Goal: Task Accomplishment & Management: Complete application form

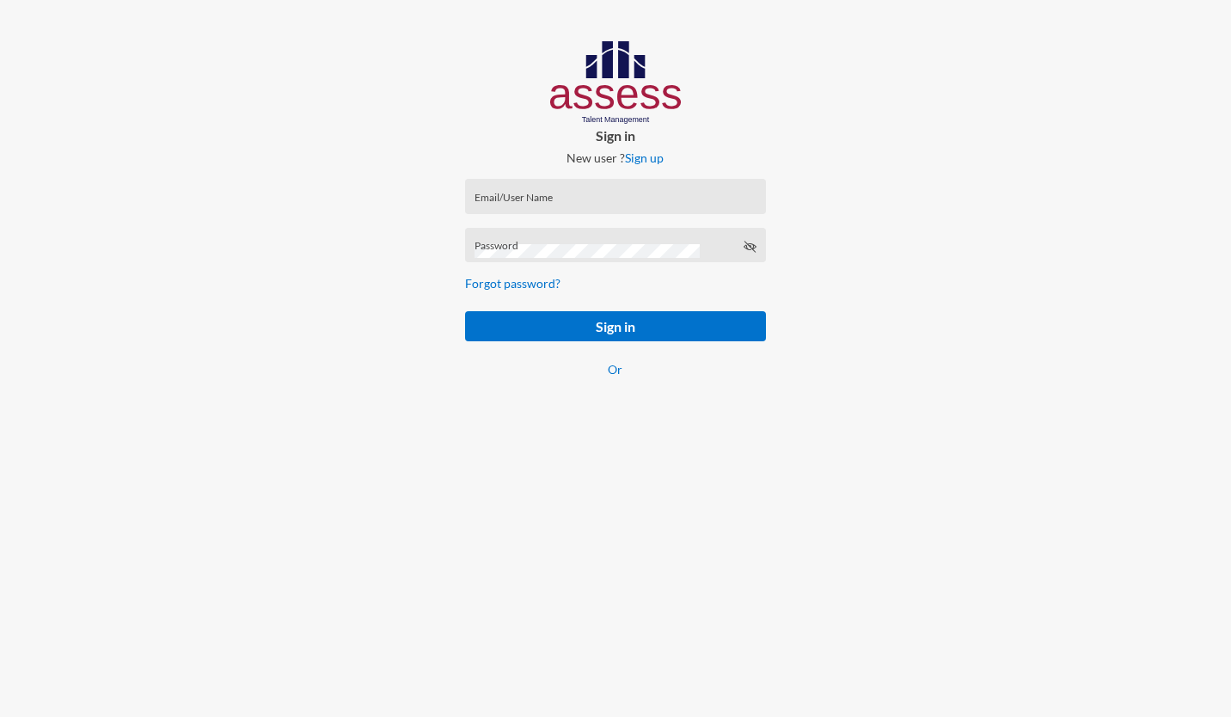
click at [581, 201] on input "Email/User Name" at bounding box center [616, 202] width 282 height 14
paste input "mhspl19776"
type input "mhspl19776"
click at [499, 242] on div "Password" at bounding box center [616, 249] width 282 height 26
click at [613, 329] on button "Sign in" at bounding box center [615, 326] width 300 height 30
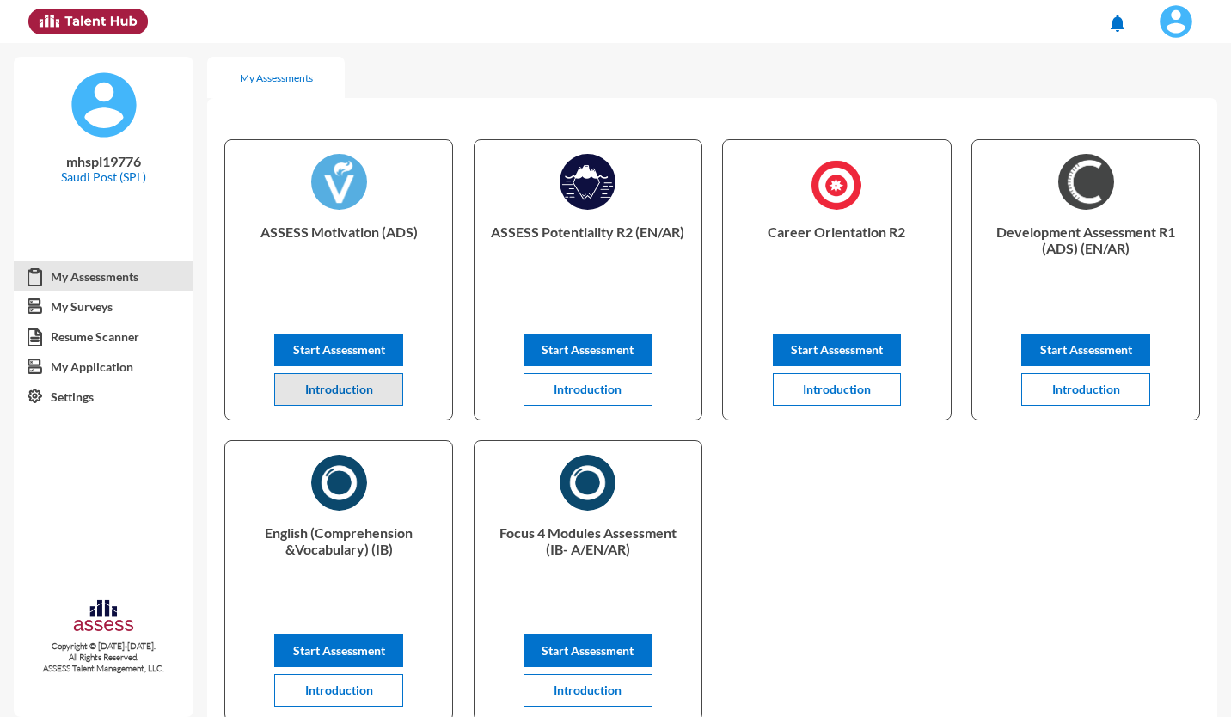
click at [346, 385] on span "Introduction" at bounding box center [339, 389] width 68 height 15
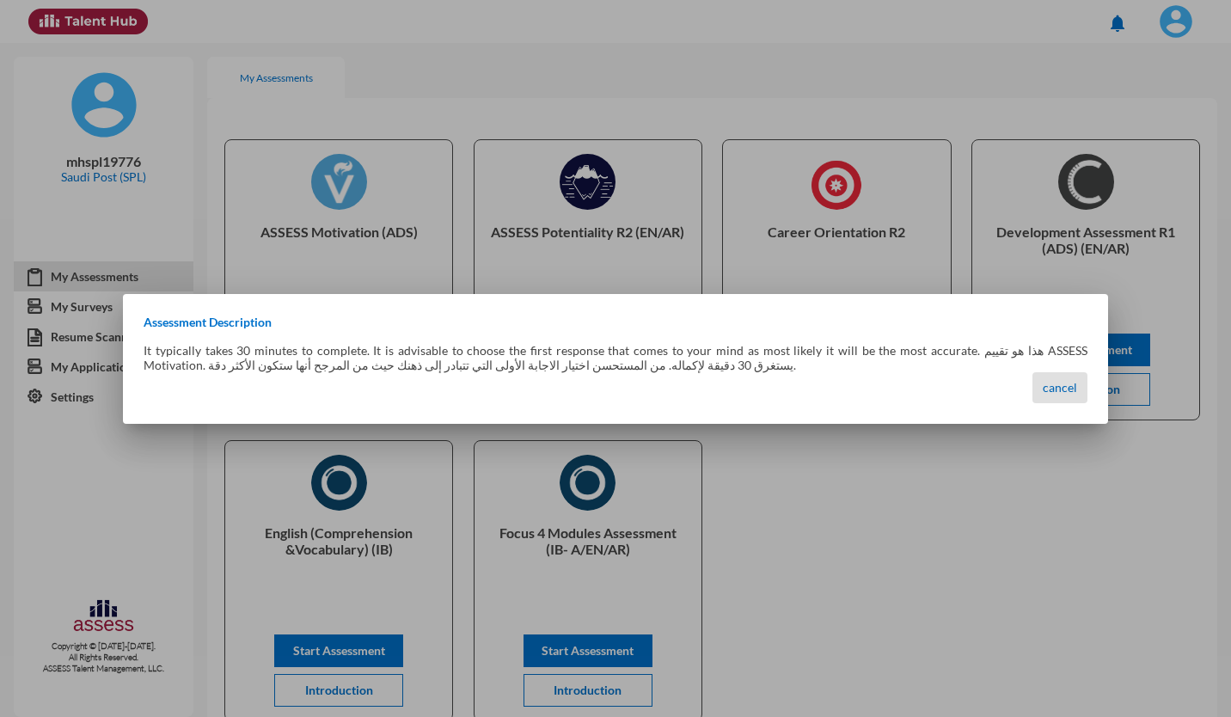
click at [1061, 382] on span "cancel" at bounding box center [1060, 387] width 34 height 15
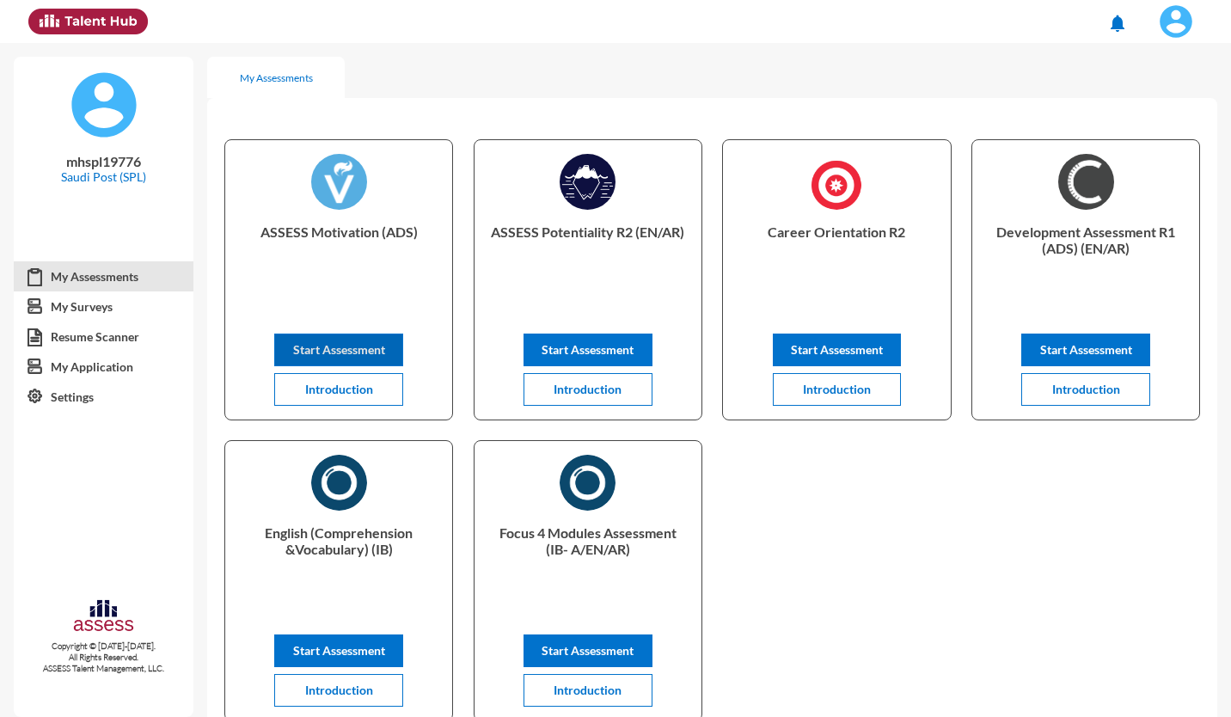
click at [347, 334] on button "Start Assessment" at bounding box center [338, 350] width 129 height 33
click at [112, 271] on link "My Assessments" at bounding box center [104, 276] width 180 height 31
click at [340, 350] on span "Start Assessment" at bounding box center [339, 349] width 92 height 15
click at [610, 352] on span "Start Assessment" at bounding box center [588, 349] width 92 height 15
drag, startPoint x: 0, startPoint y: 0, endPoint x: 578, endPoint y: 350, distance: 675.4
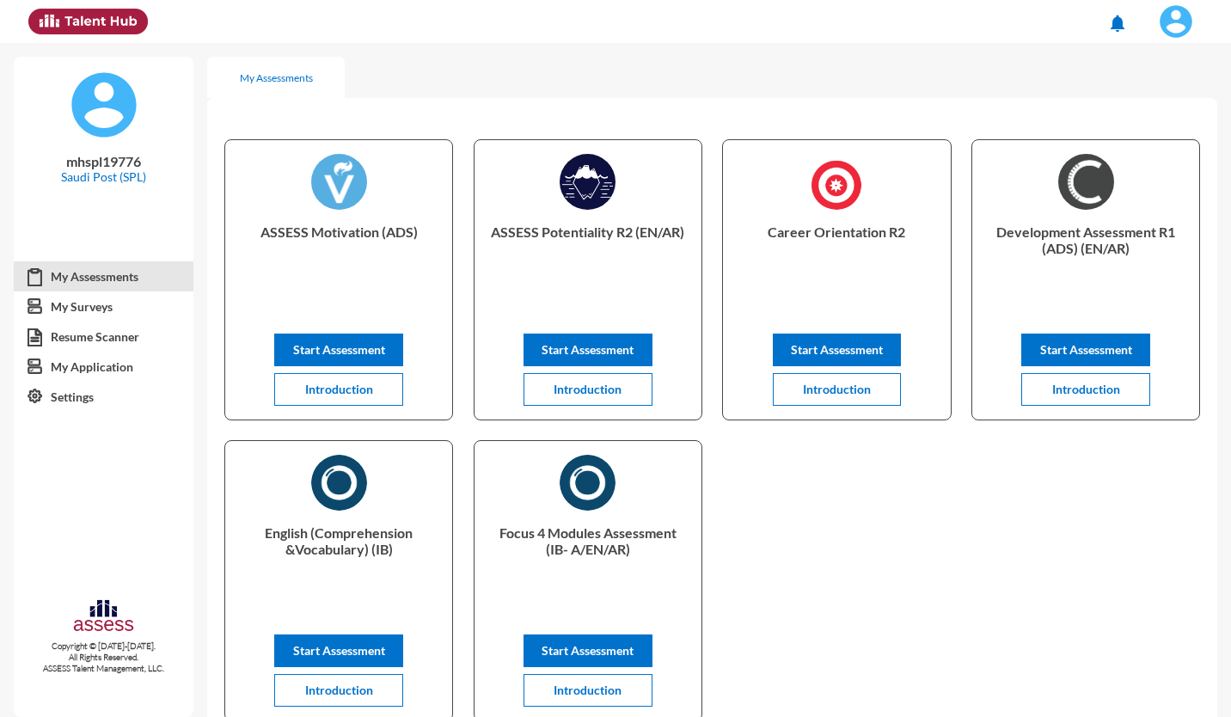
click at [578, 350] on span "Start Assessment" at bounding box center [588, 349] width 92 height 15
click at [826, 387] on span "Introduction" at bounding box center [837, 389] width 68 height 15
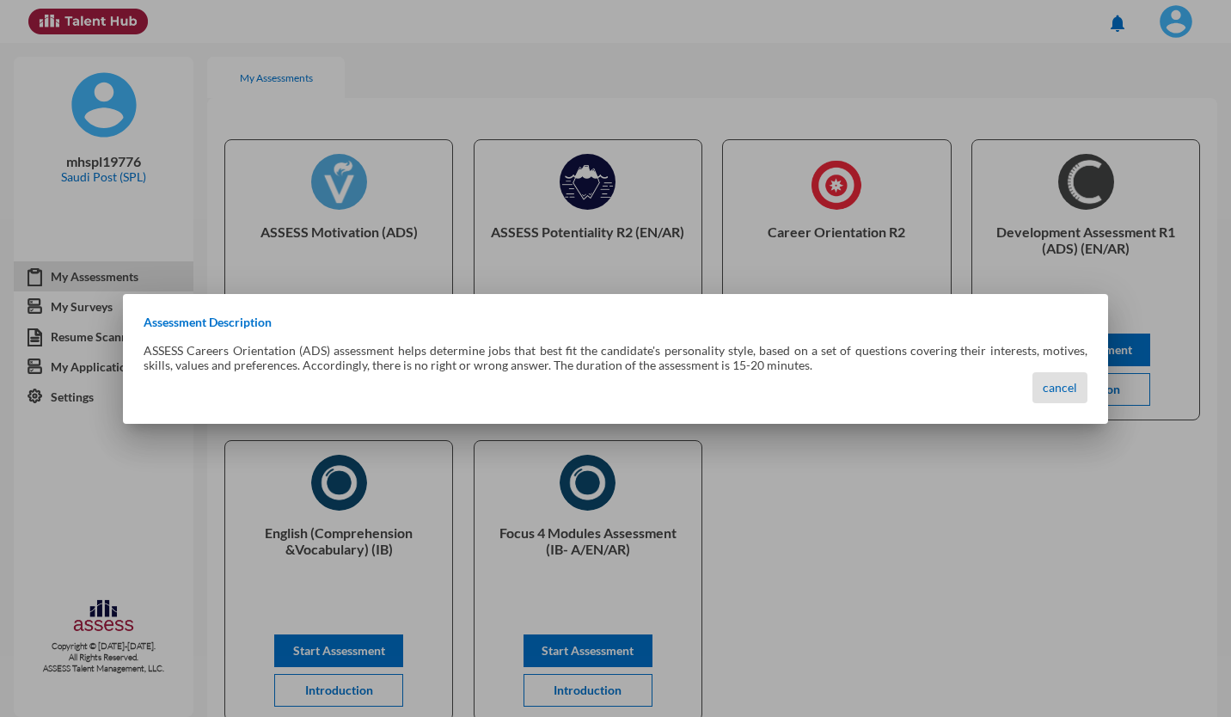
click at [1048, 388] on span "cancel" at bounding box center [1060, 387] width 34 height 15
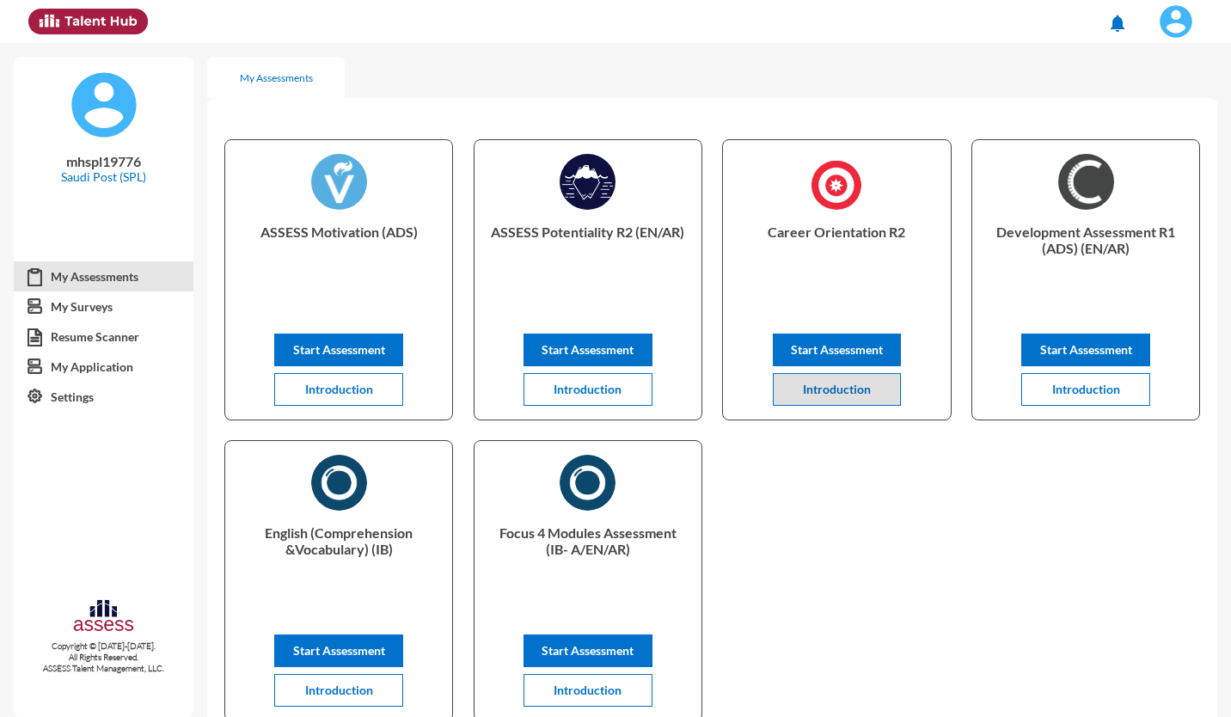
click at [844, 357] on span "Start Assessment" at bounding box center [837, 349] width 92 height 15
click at [847, 350] on span "Start Assessment" at bounding box center [837, 349] width 92 height 15
click at [1087, 395] on span "Introduction" at bounding box center [1086, 389] width 68 height 15
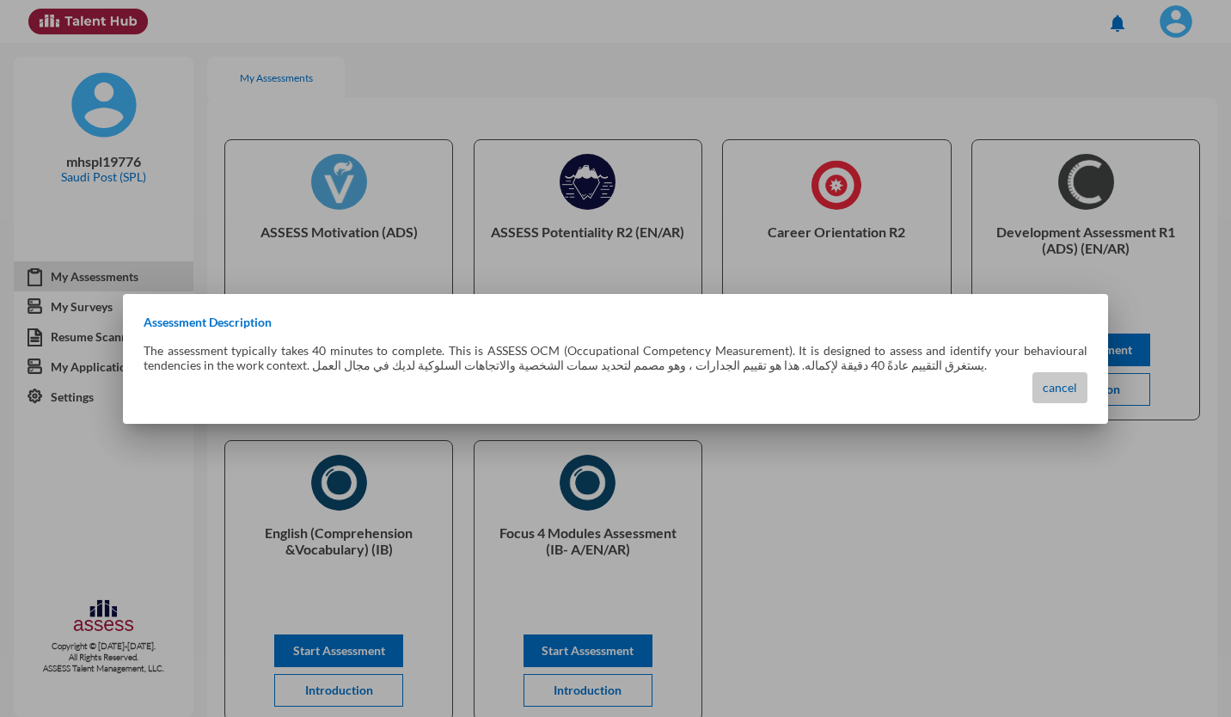
click at [1060, 383] on span "cancel" at bounding box center [1060, 387] width 34 height 15
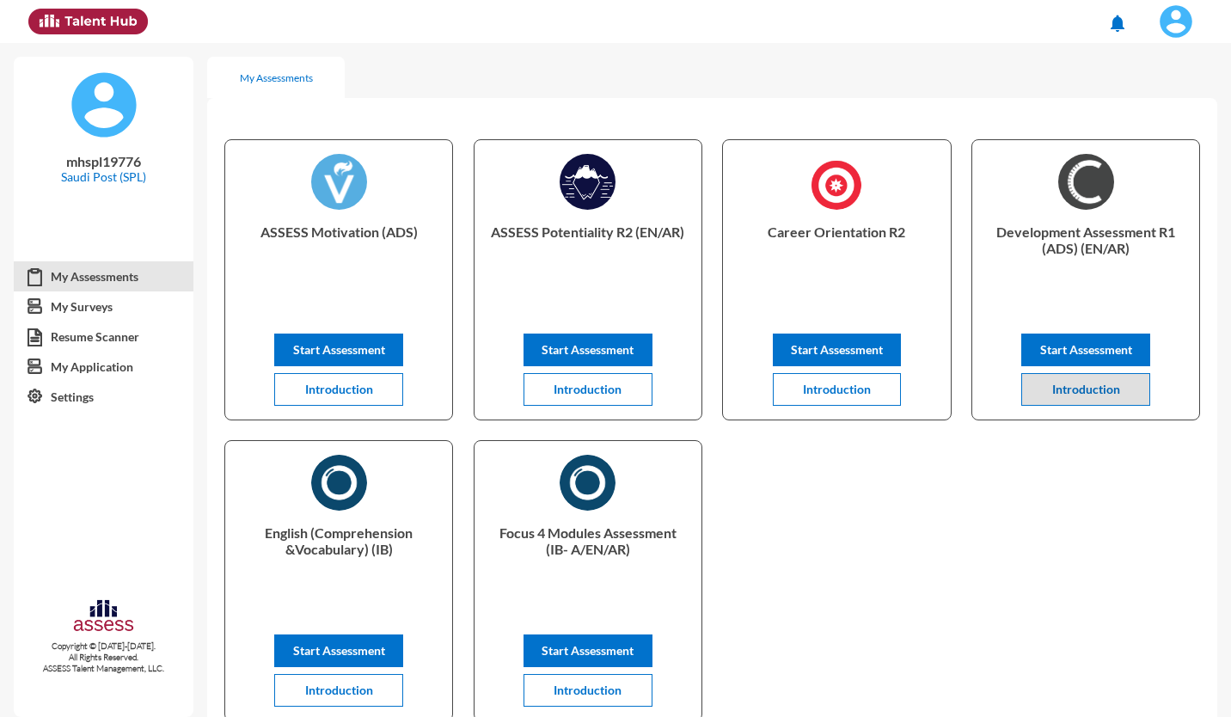
scroll to position [181, 0]
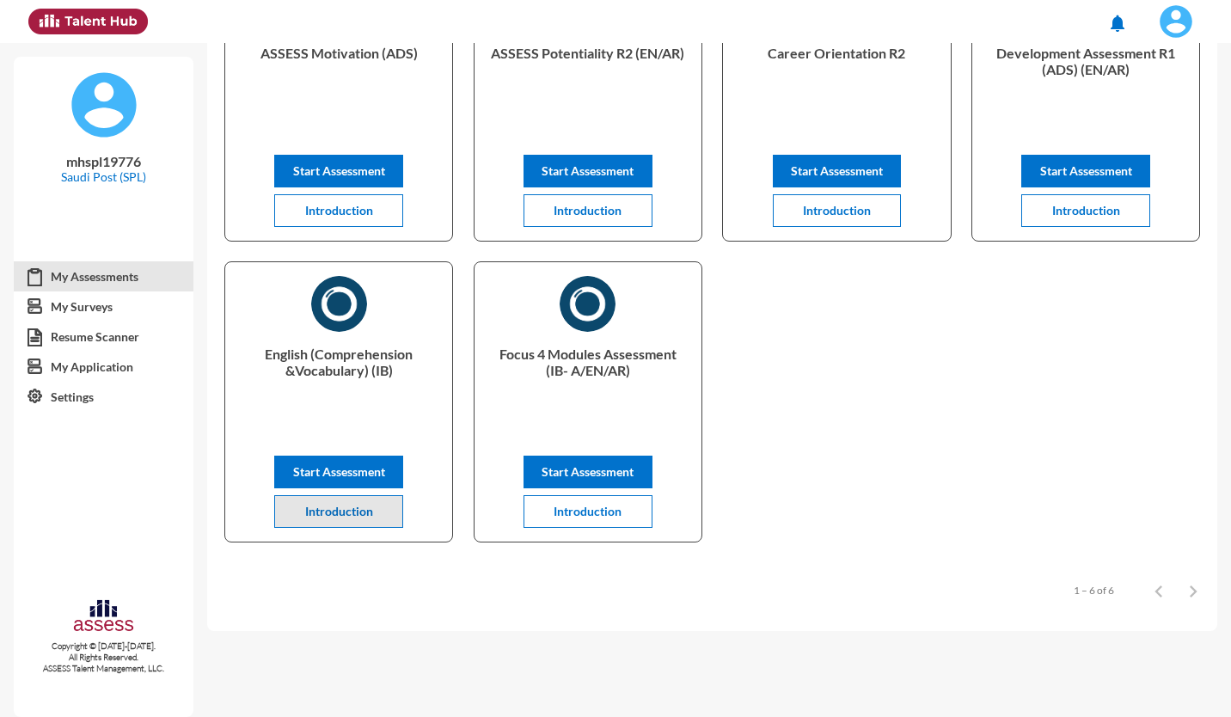
click at [347, 510] on span "Introduction" at bounding box center [339, 511] width 68 height 15
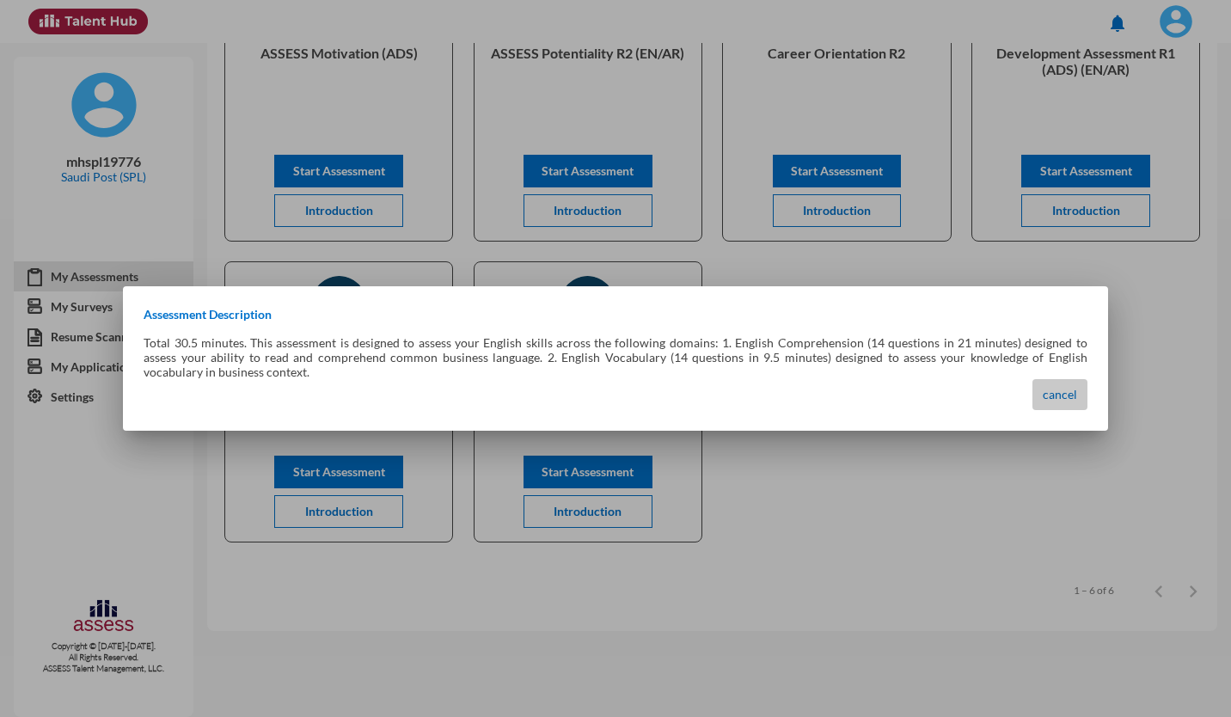
click at [1056, 397] on span "cancel" at bounding box center [1060, 394] width 34 height 15
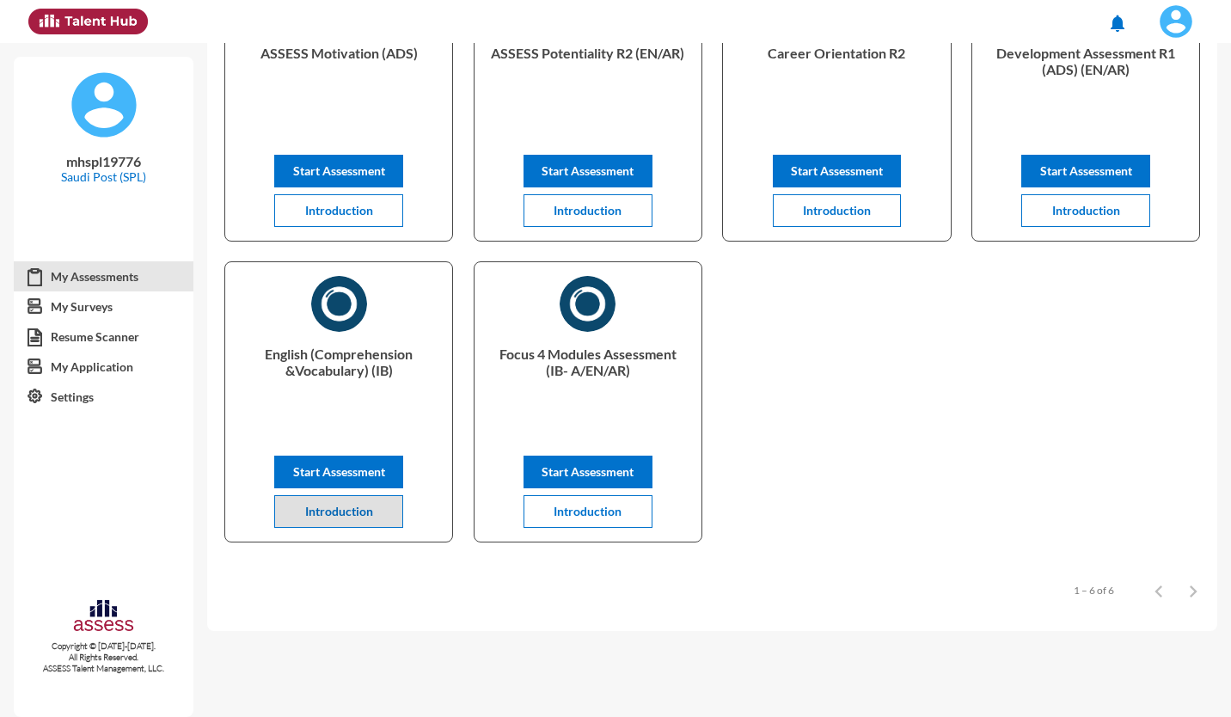
click at [596, 514] on span "Introduction" at bounding box center [588, 511] width 68 height 15
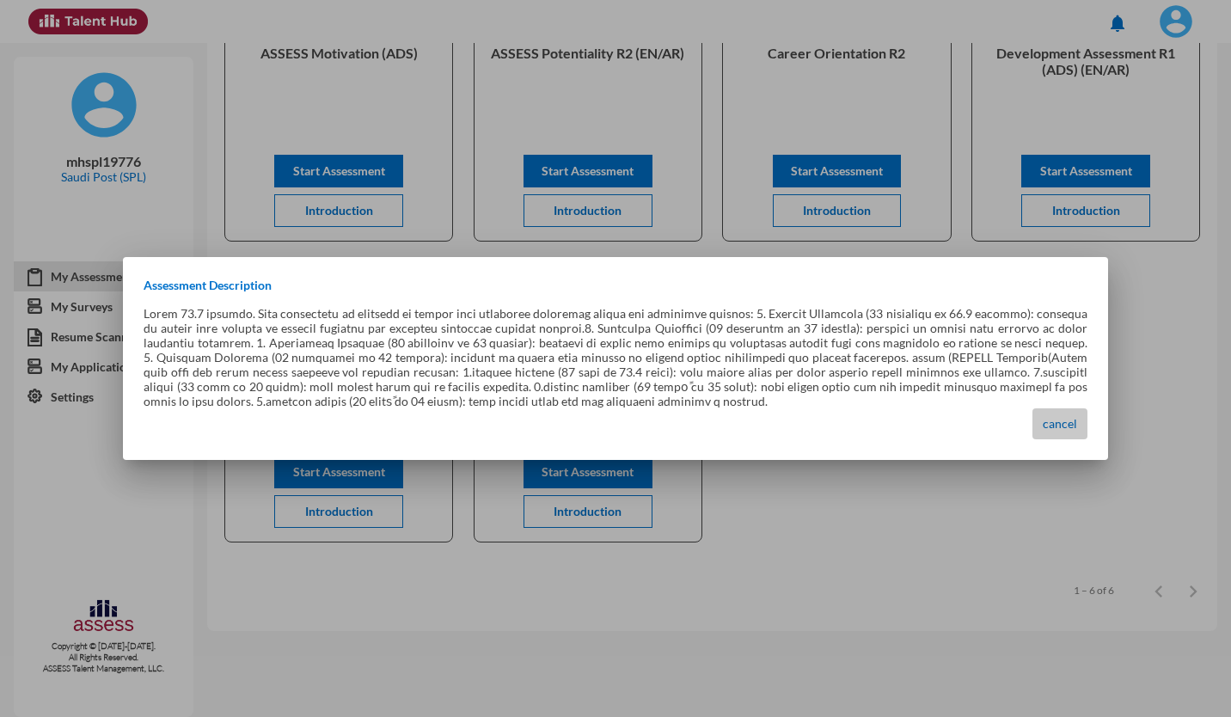
click at [1063, 425] on button "cancel" at bounding box center [1059, 423] width 55 height 31
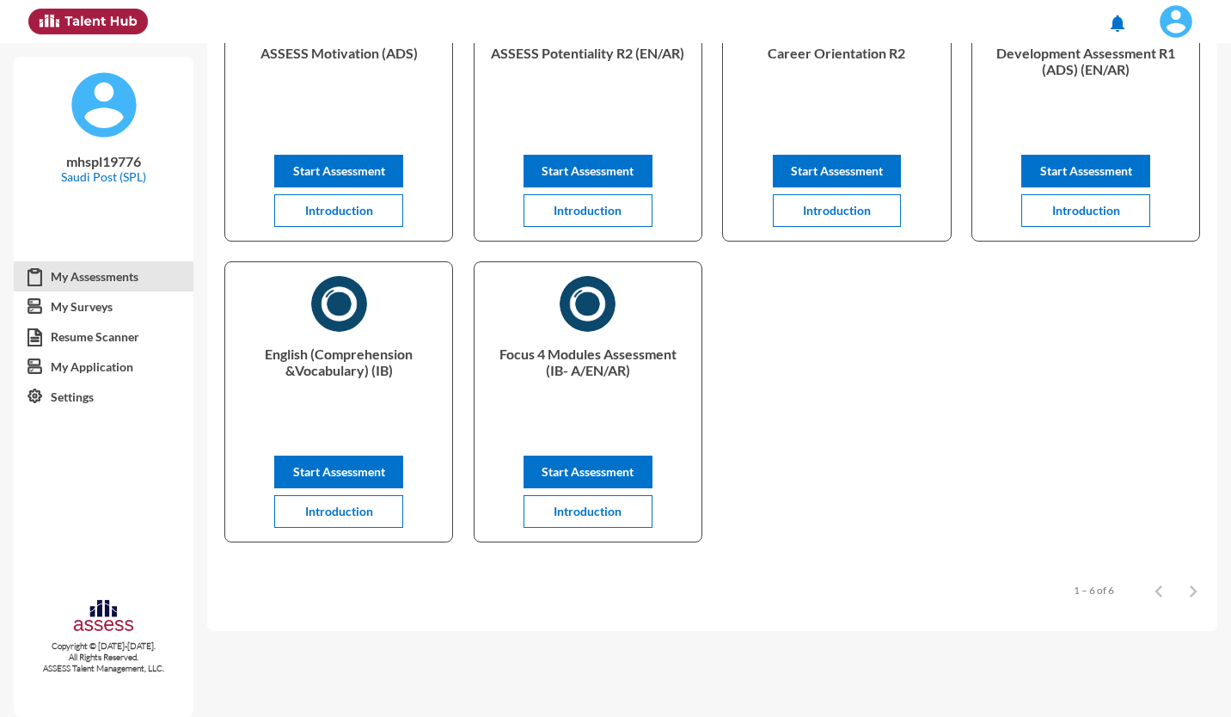
scroll to position [0, 0]
